Goal: Task Accomplishment & Management: Manage account settings

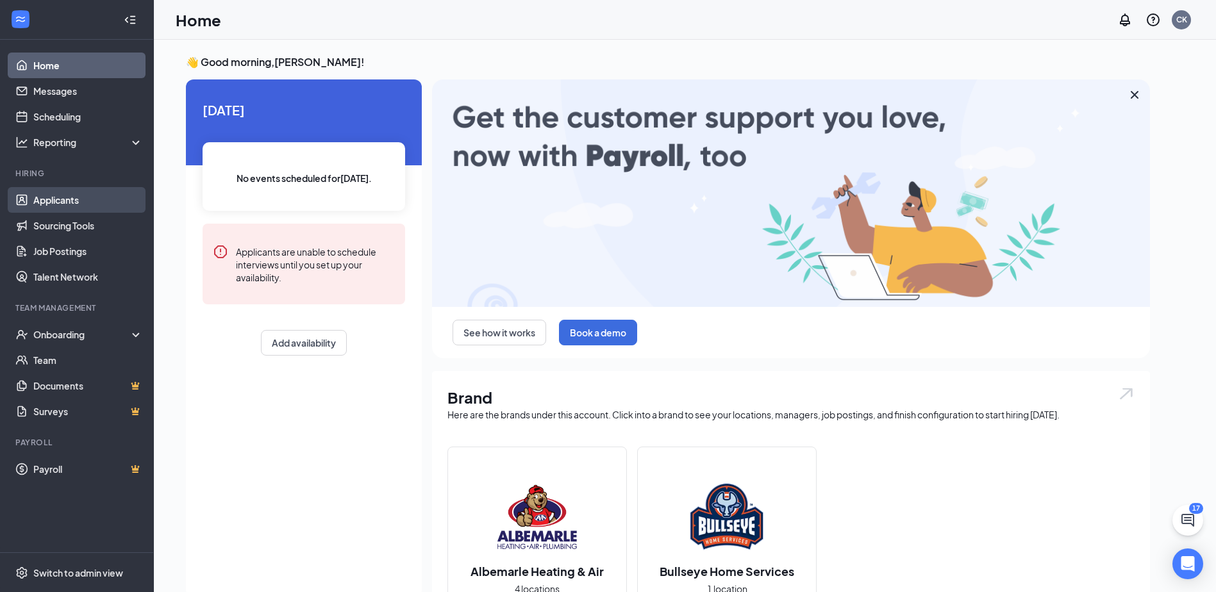
click at [68, 199] on link "Applicants" at bounding box center [88, 200] width 110 height 26
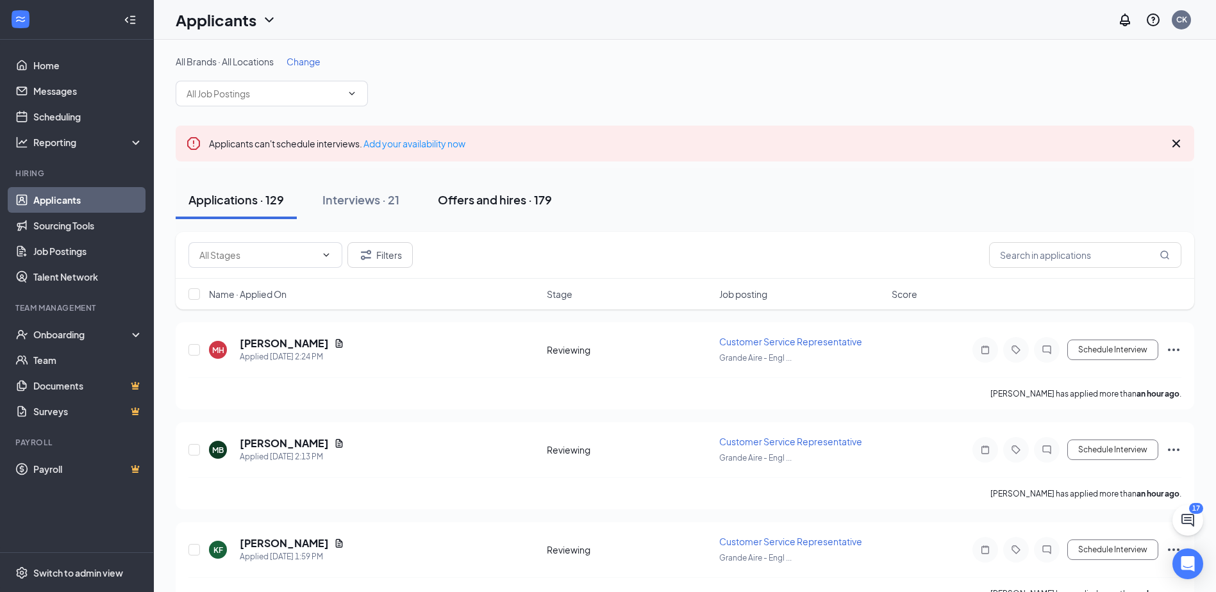
click at [473, 201] on div "Offers and hires · 179" at bounding box center [495, 200] width 114 height 16
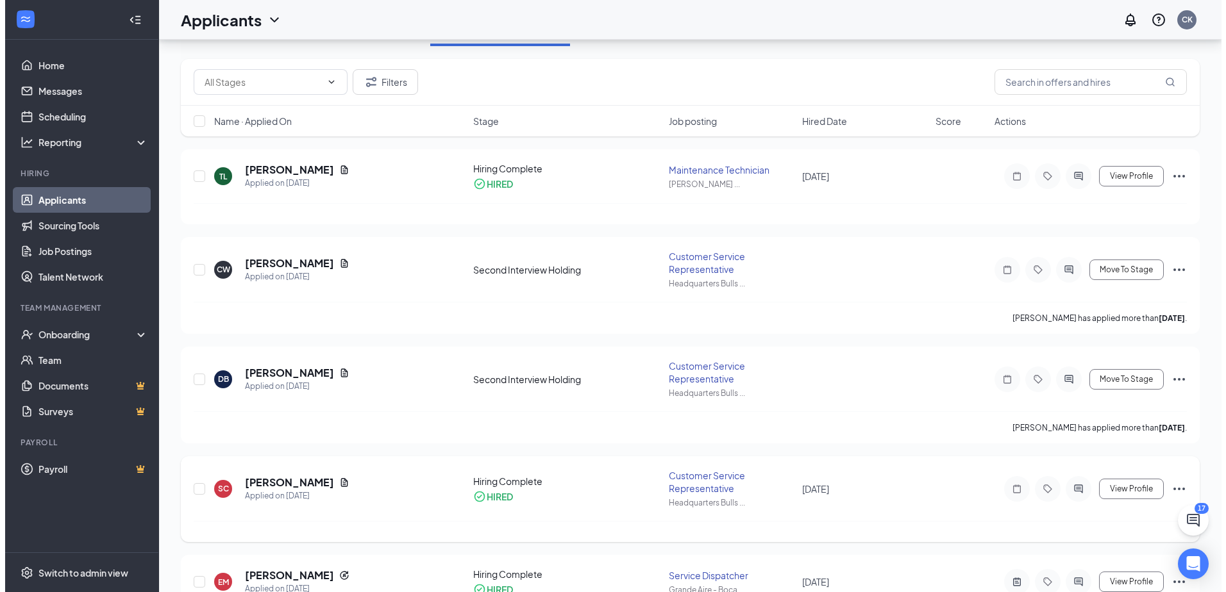
scroll to position [192, 0]
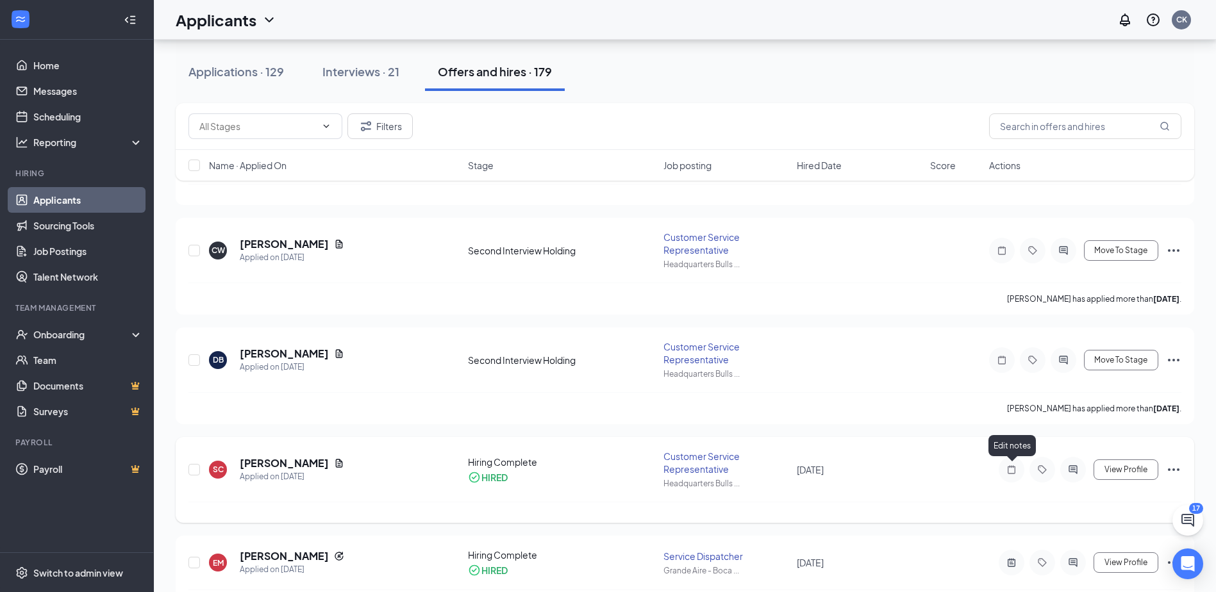
click at [1014, 471] on icon "Note" at bounding box center [1011, 470] width 15 height 10
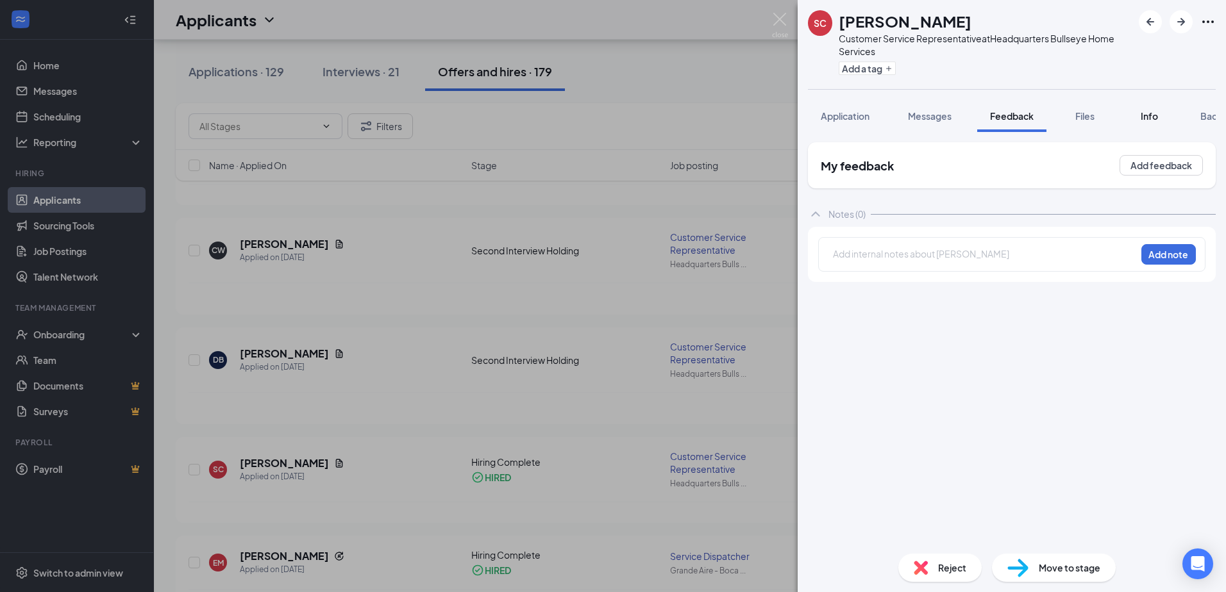
click at [1153, 114] on span "Info" at bounding box center [1149, 116] width 17 height 12
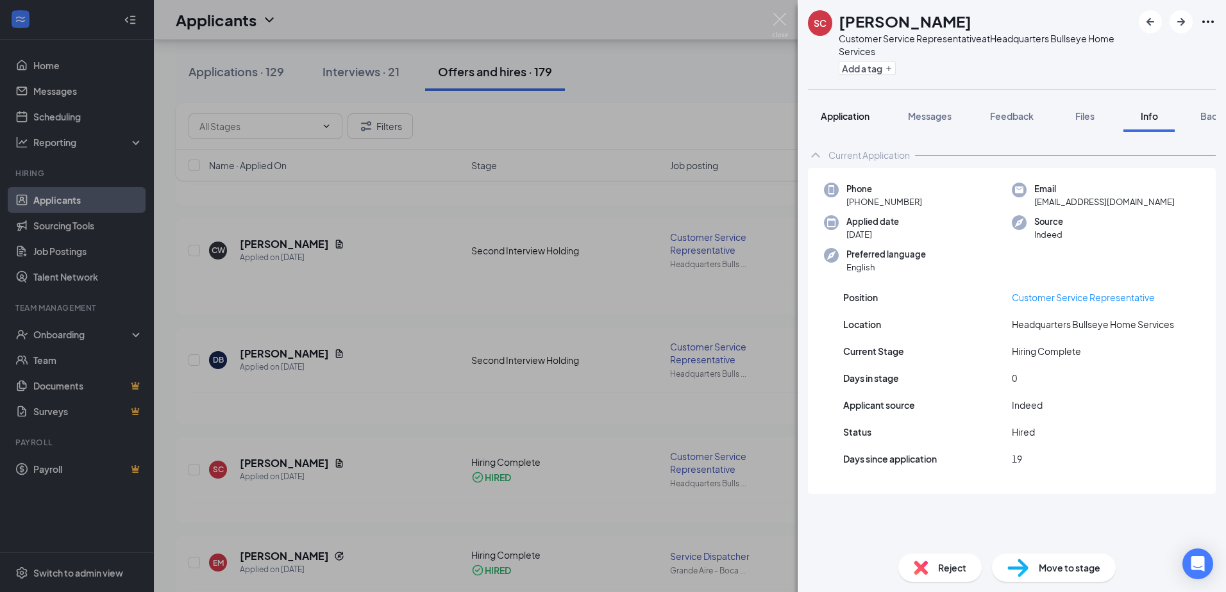
click at [834, 110] on span "Application" at bounding box center [845, 116] width 49 height 12
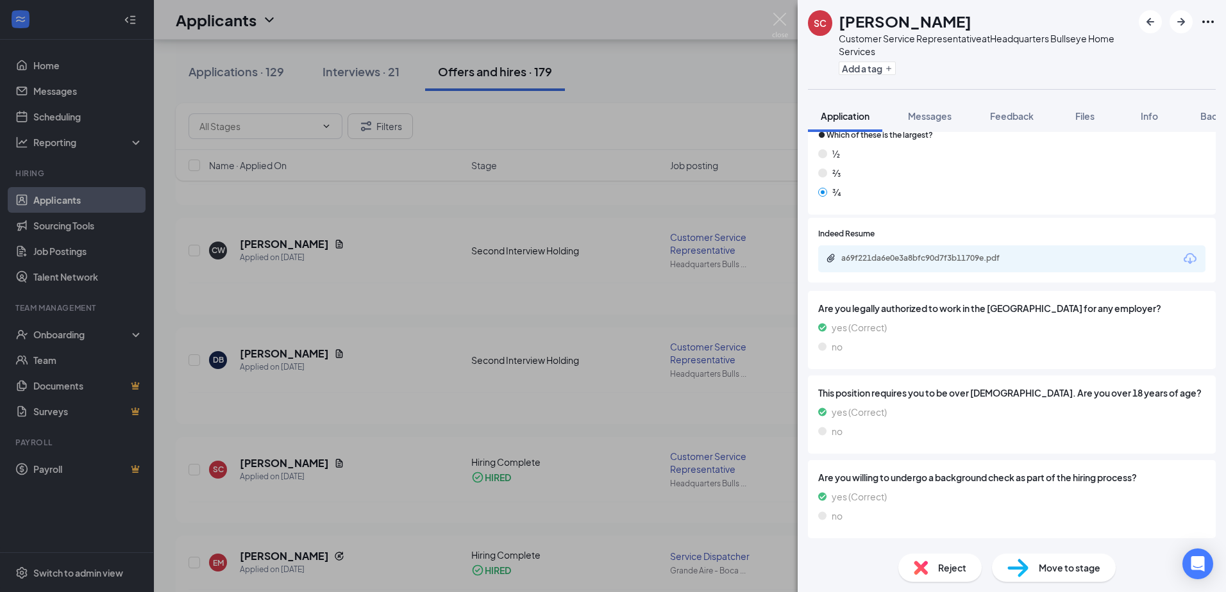
scroll to position [524, 0]
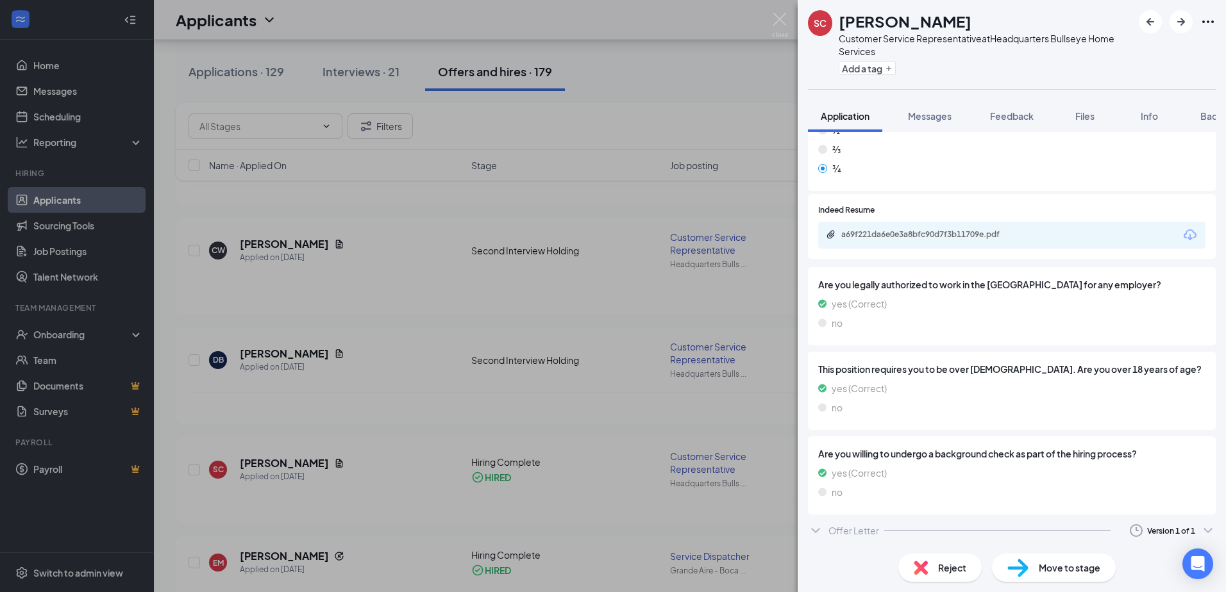
click at [816, 531] on icon "ChevronDown" at bounding box center [815, 530] width 15 height 15
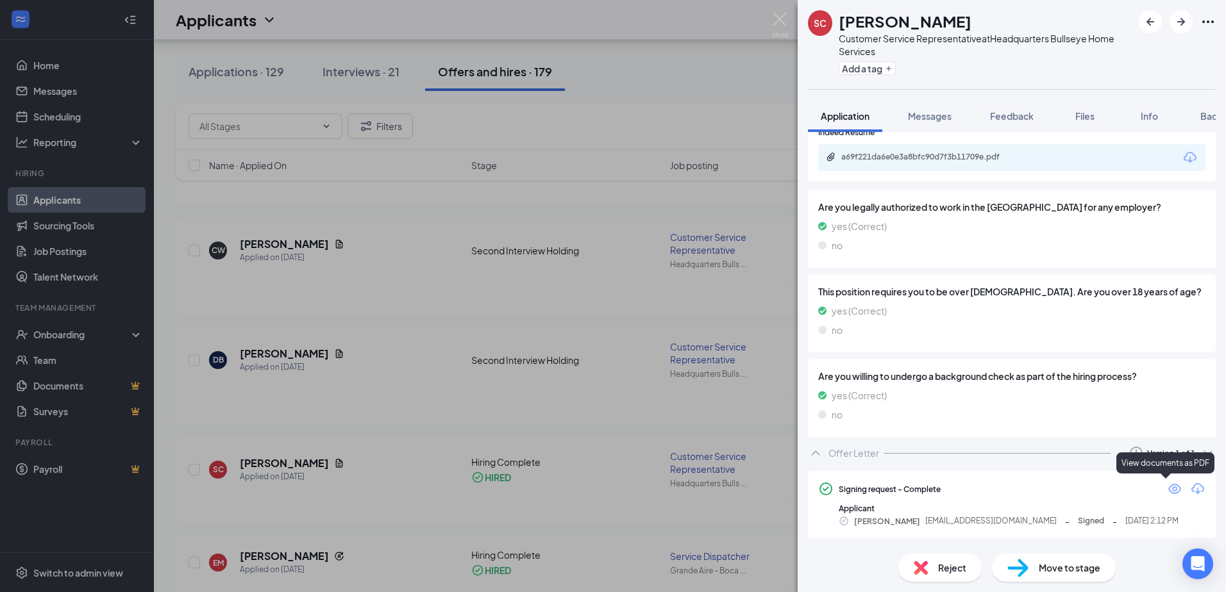
click at [1167, 486] on icon "Eye" at bounding box center [1174, 489] width 15 height 15
